Goal: Find specific page/section: Find specific page/section

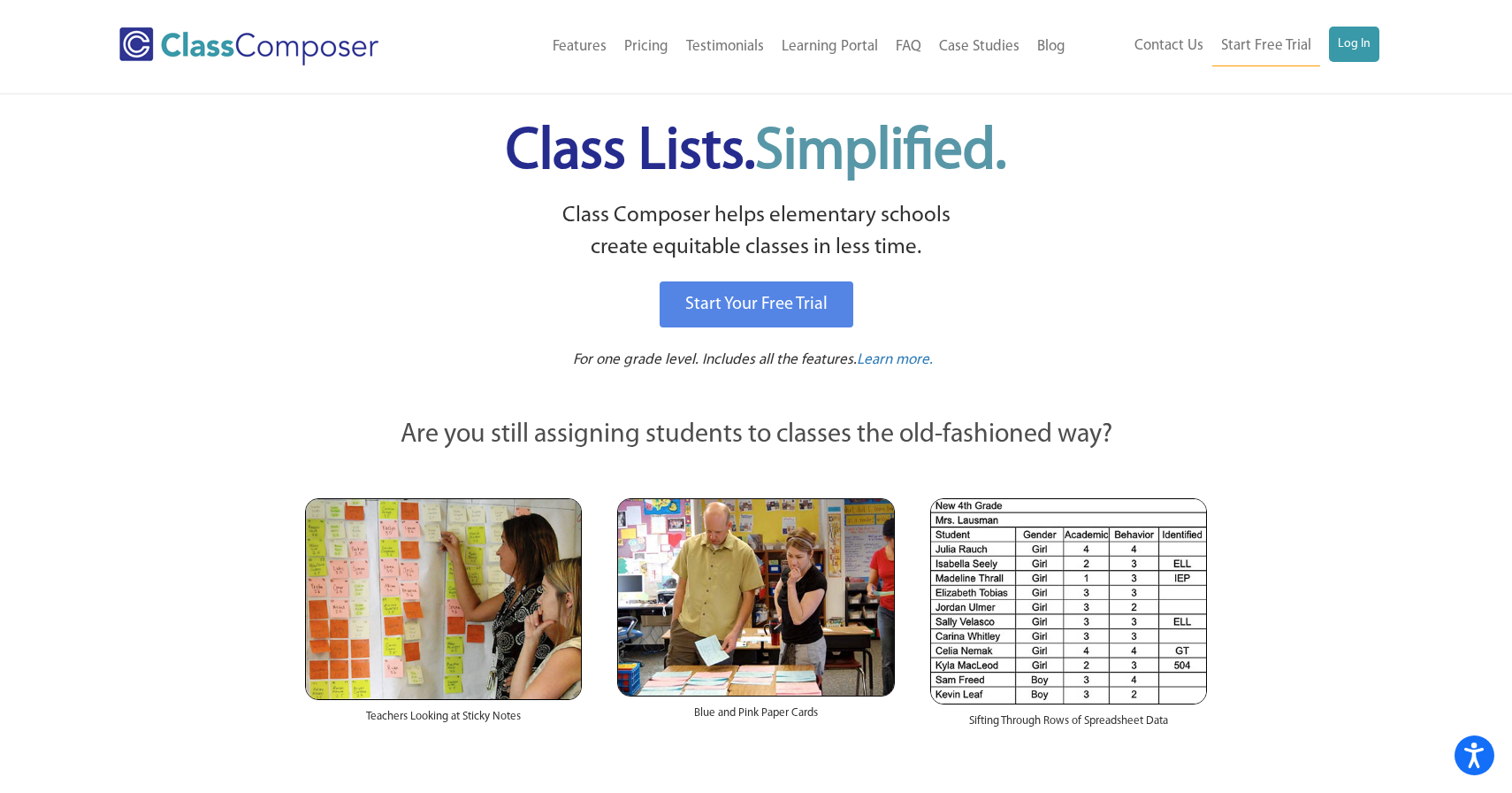
click at [1384, 25] on div "Menu Home Old Features Pricing Testimonials Learning Portal FAQ Case Studies Bl…" at bounding box center [756, 46] width 1274 height 93
click at [1351, 41] on link "Log In" at bounding box center [1354, 43] width 50 height 35
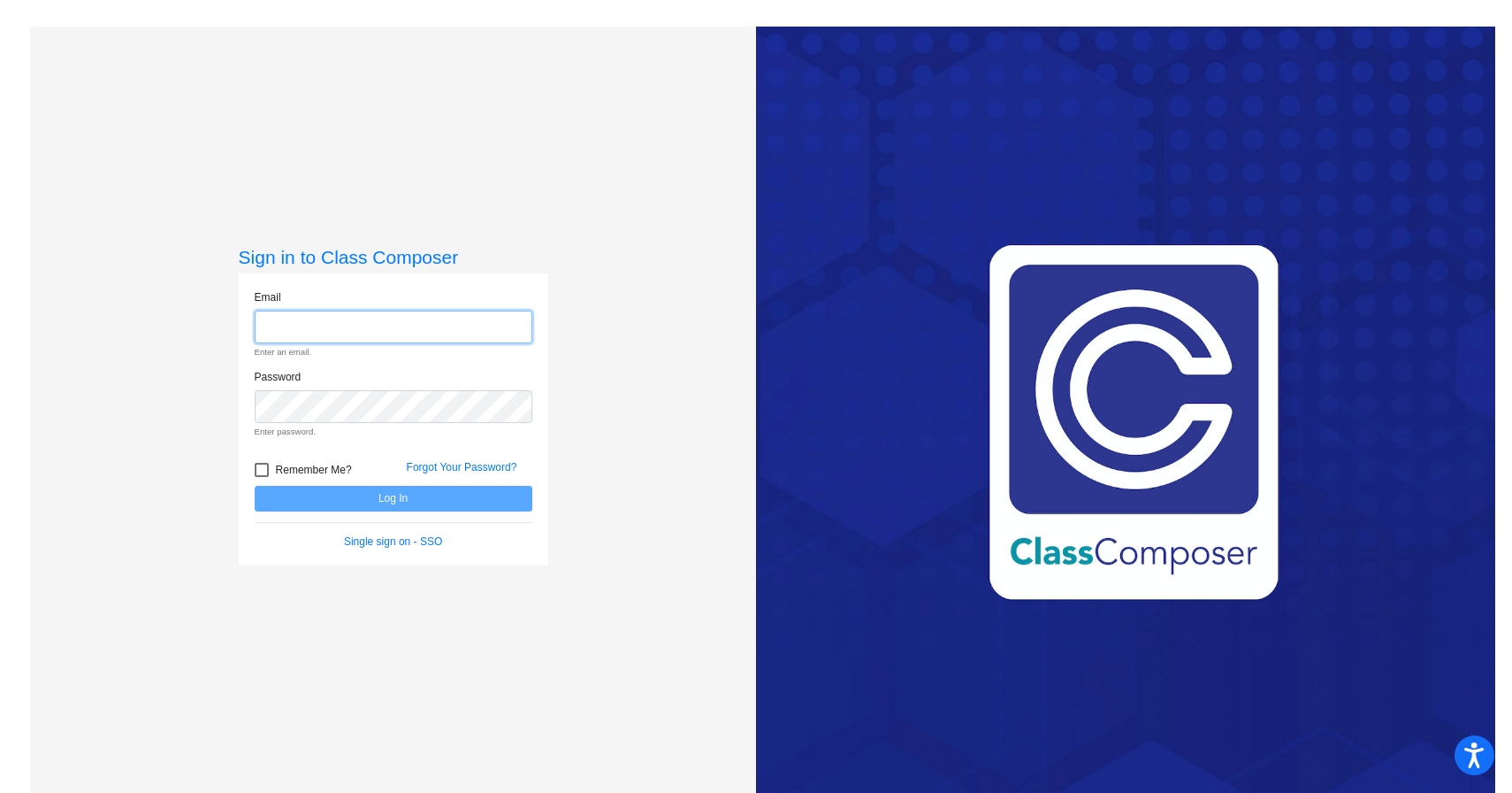
type input "[EMAIL_ADDRESS][DOMAIN_NAME]"
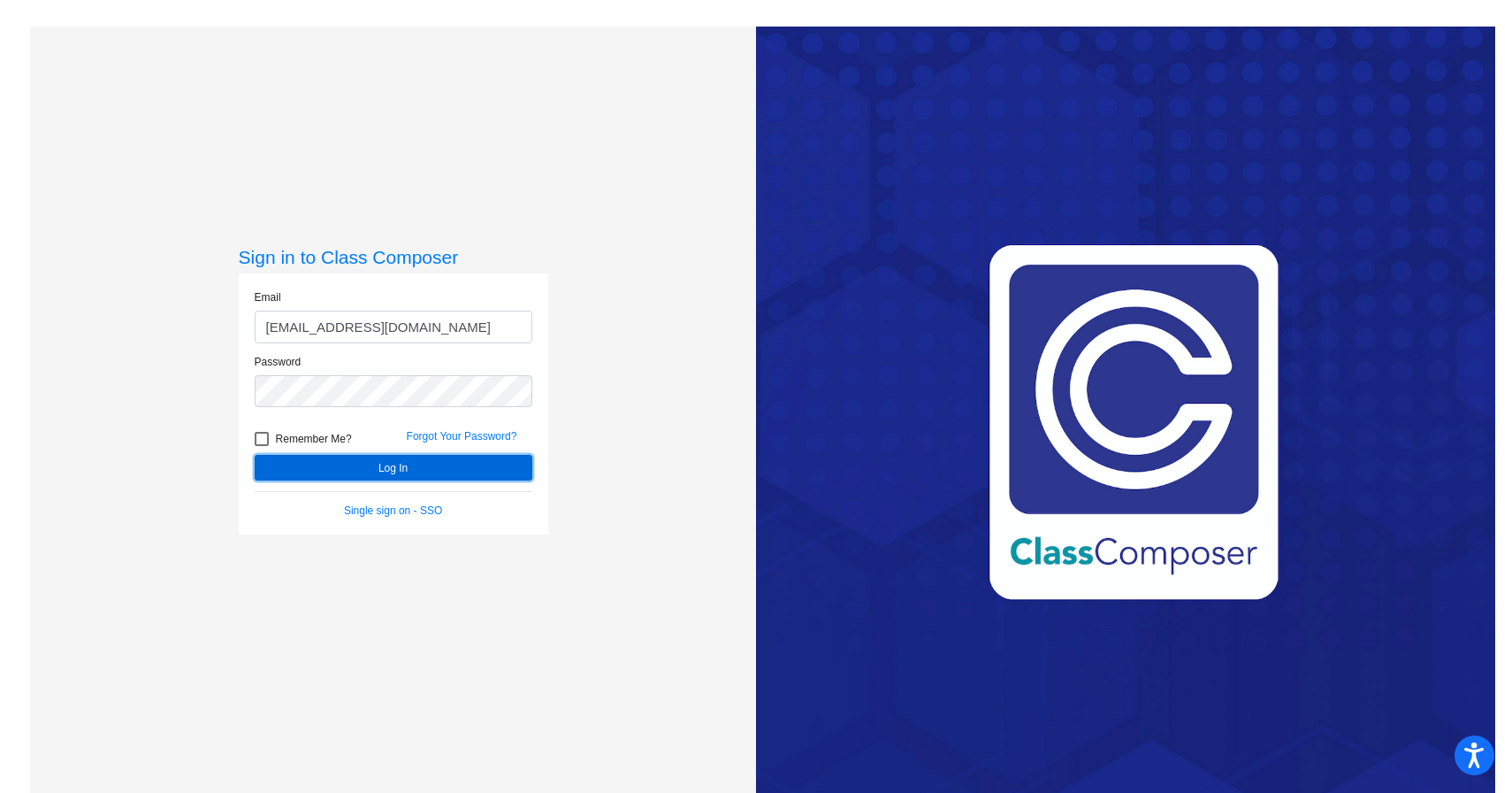
click at [403, 463] on button "Log In" at bounding box center [393, 467] width 278 height 25
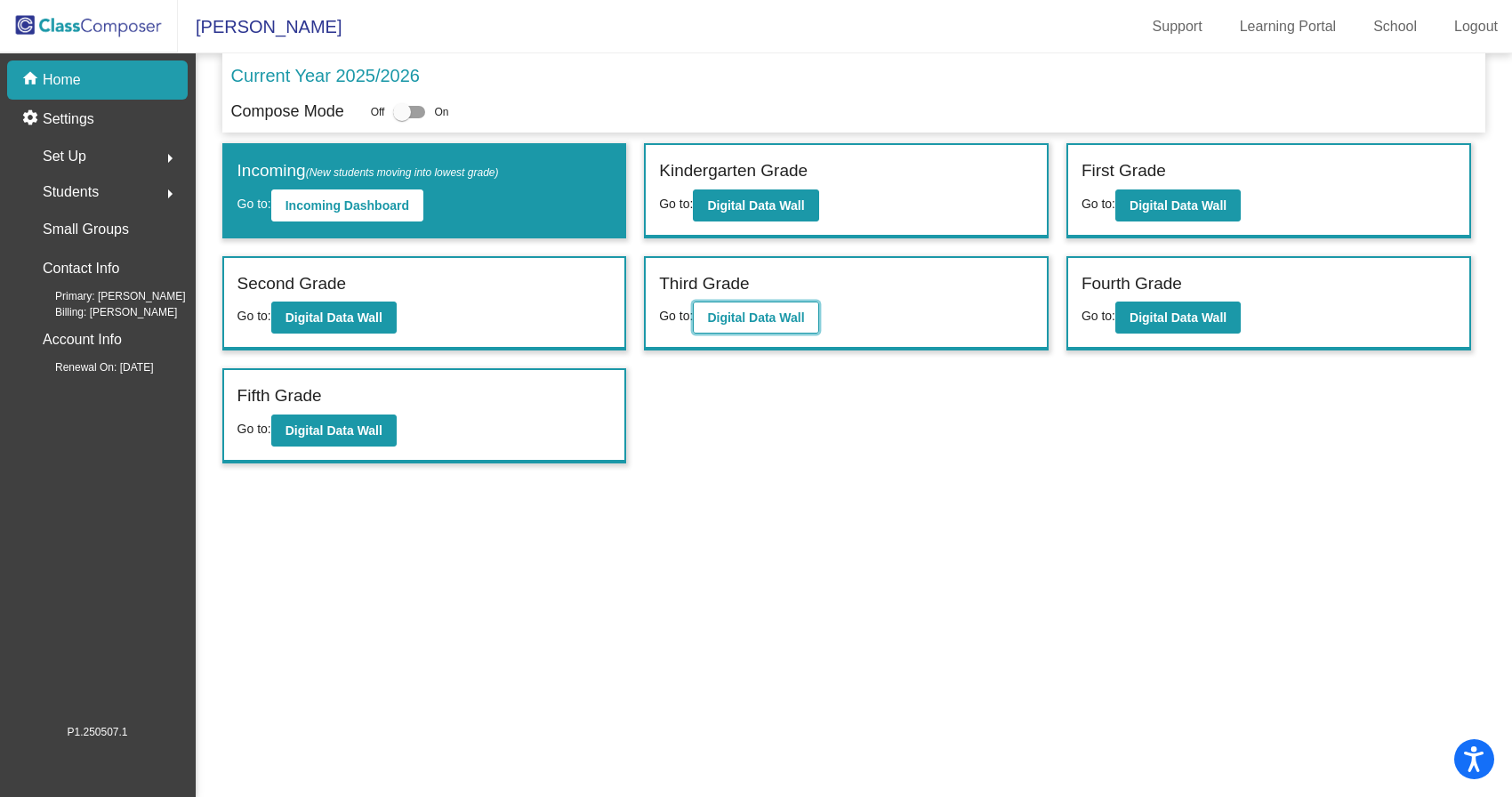
click at [751, 322] on b "Digital Data Wall" at bounding box center [755, 318] width 97 height 14
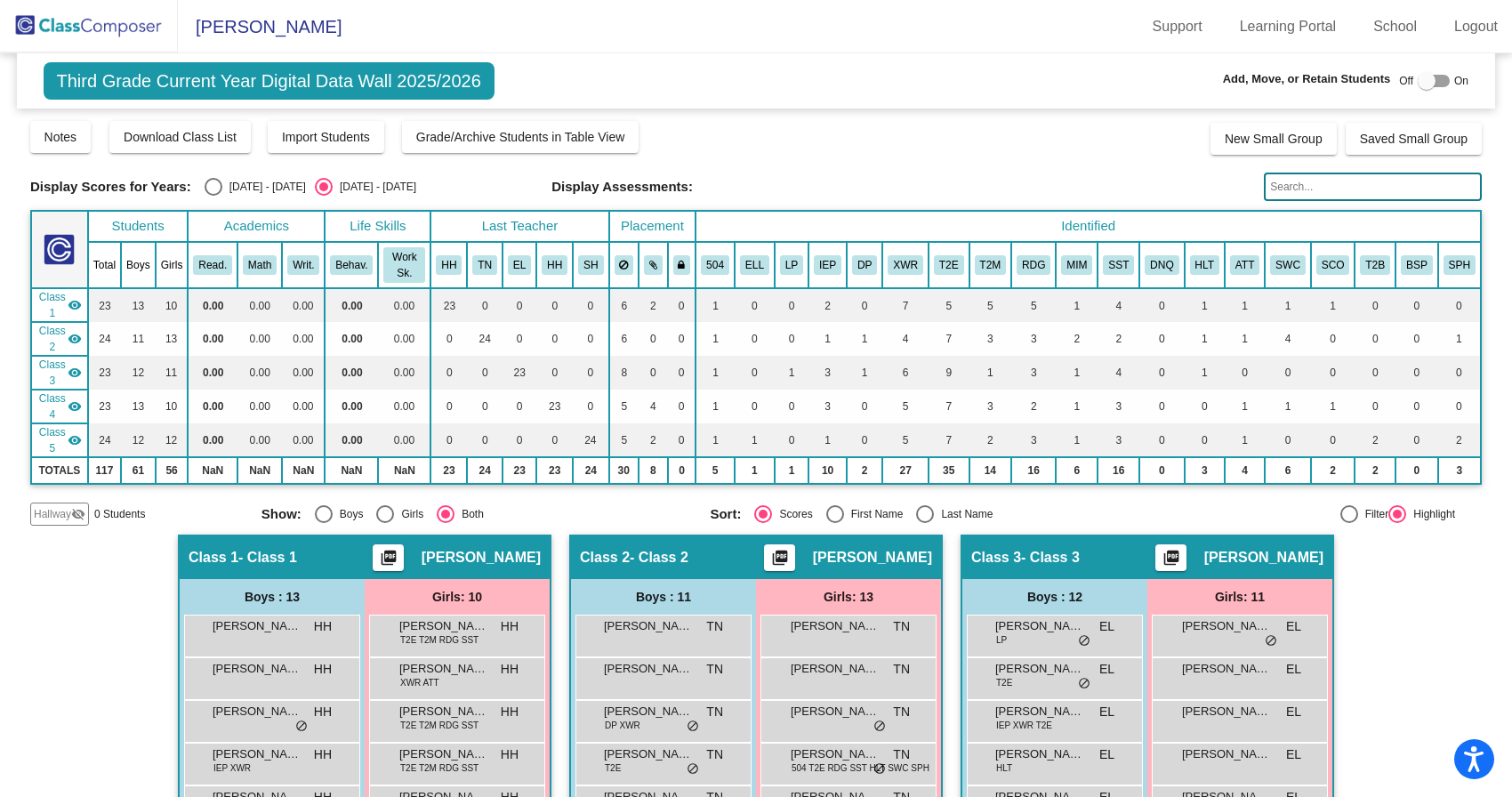
click at [1267, 183] on input "text" at bounding box center [1372, 186] width 218 height 28
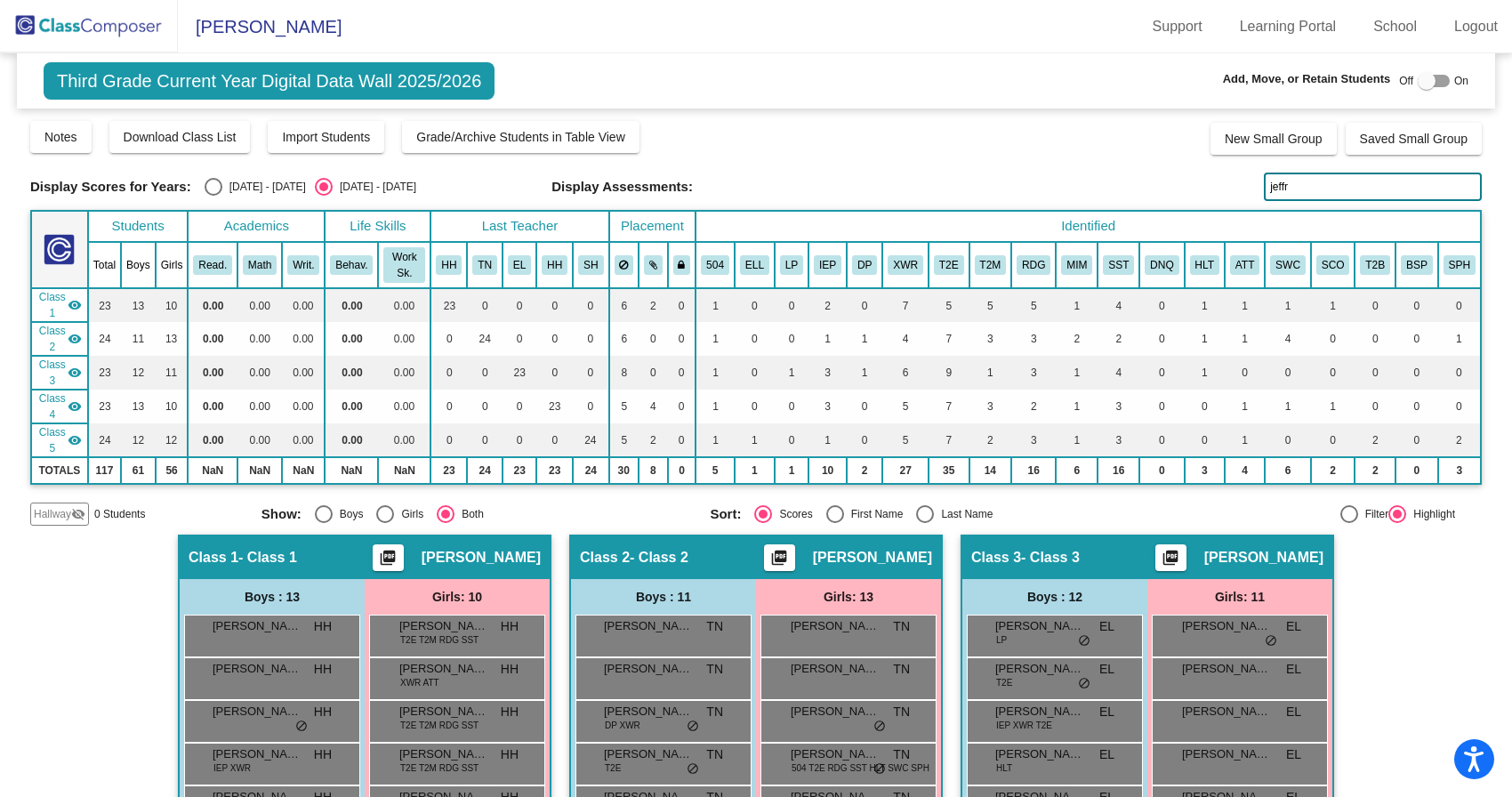
type input "jeff"
